Goal: Check status: Check status

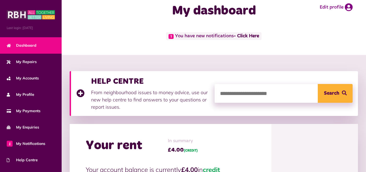
scroll to position [11, 0]
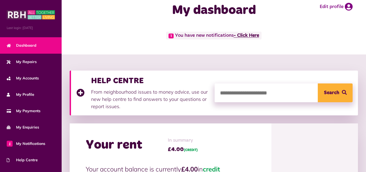
click at [247, 35] on link "- Click Here" at bounding box center [246, 35] width 25 height 5
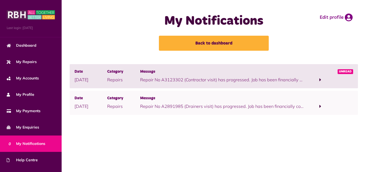
click at [243, 79] on p "Repair No A3123302 (Contractor visit) has progressed. Job has been financially …" at bounding box center [222, 79] width 164 height 6
click at [343, 72] on span "Unread" at bounding box center [346, 71] width 16 height 5
click at [321, 79] on span at bounding box center [321, 79] width 2 height 5
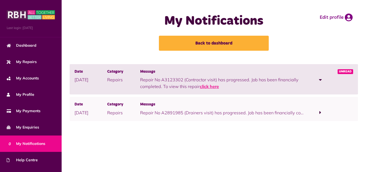
click at [205, 86] on link "click here" at bounding box center [209, 86] width 19 height 5
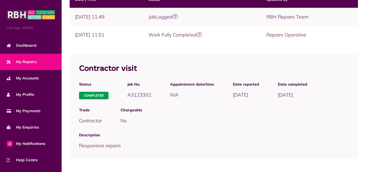
scroll to position [120, 0]
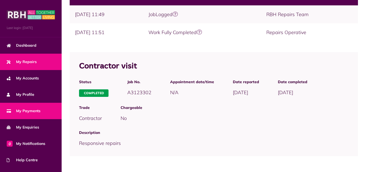
click at [35, 111] on span "My Payments" at bounding box center [24, 111] width 34 height 6
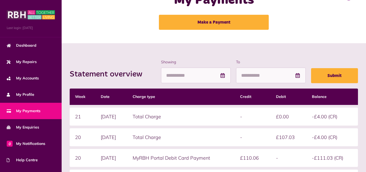
scroll to position [21, 0]
